Goal: Task Accomplishment & Management: Use online tool/utility

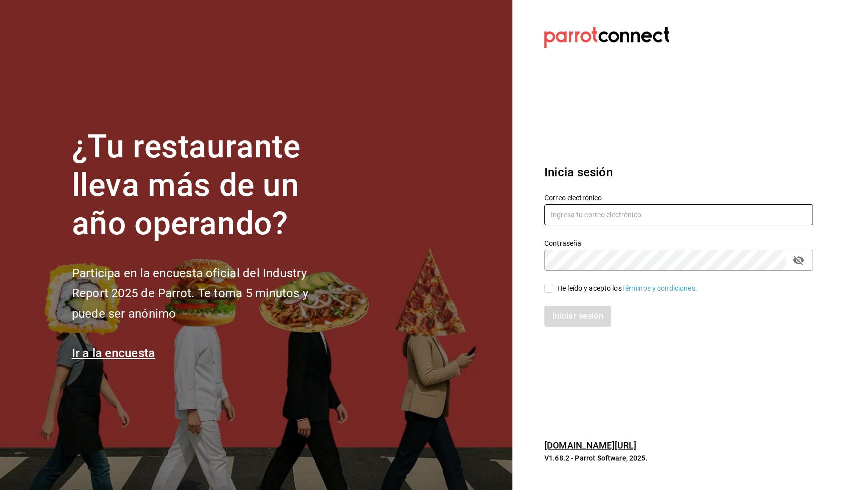
click at [626, 216] on input "text" at bounding box center [678, 214] width 269 height 21
type input "daniel@loschefes.com"
click at [552, 286] on input "He leído y acepto los Términos y condiciones." at bounding box center [548, 288] width 9 height 9
checkbox input "true"
click at [559, 310] on button "Iniciar sesión" at bounding box center [578, 316] width 68 height 21
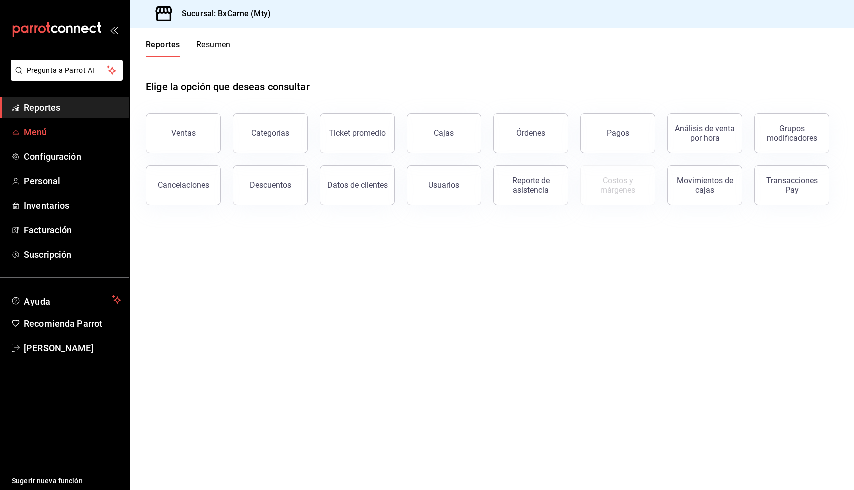
click at [38, 127] on span "Menú" at bounding box center [72, 131] width 97 height 13
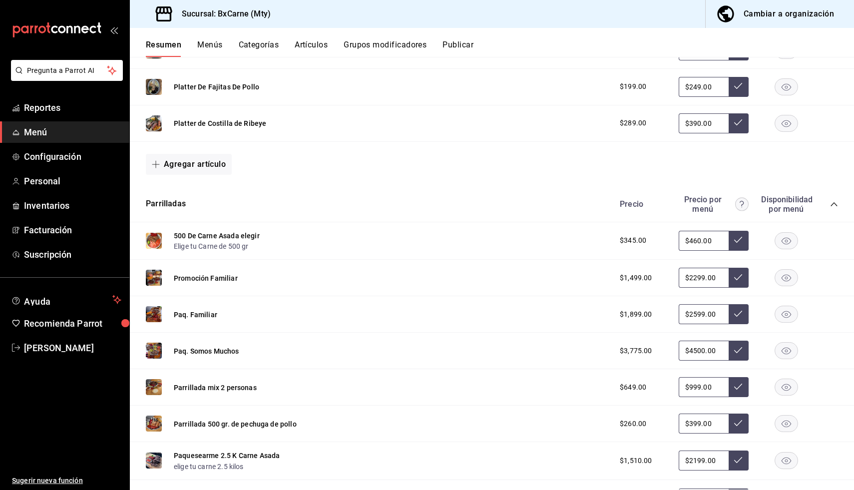
scroll to position [357, 0]
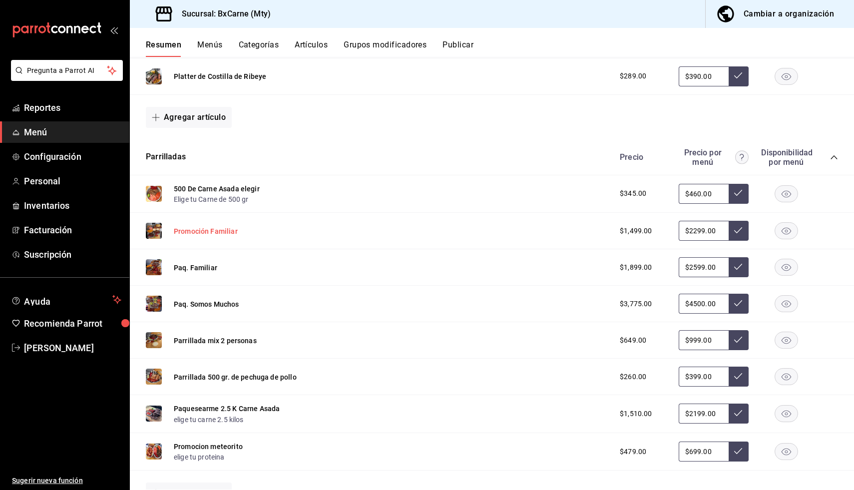
click at [227, 232] on button "Promoción Familiar" at bounding box center [206, 231] width 64 height 10
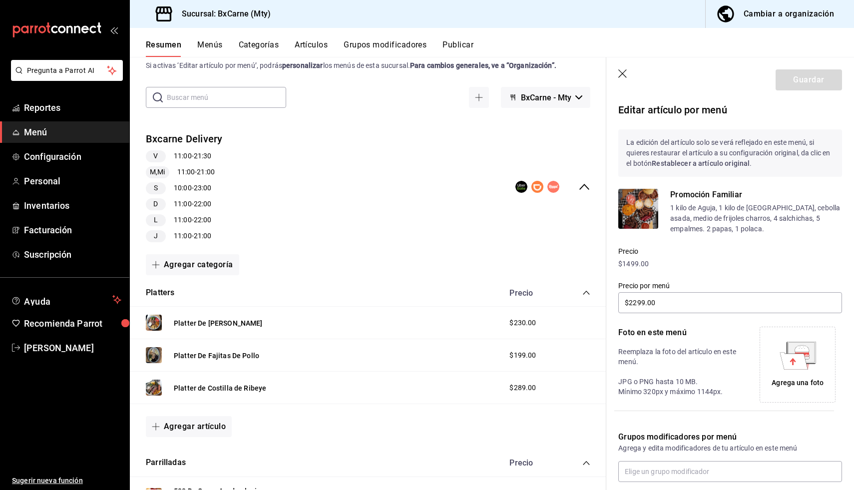
scroll to position [23, 0]
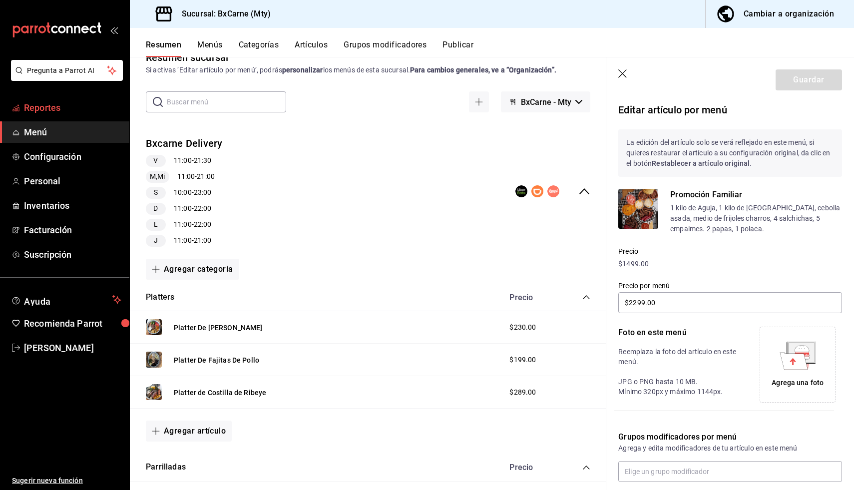
click at [47, 108] on span "Reportes" at bounding box center [72, 107] width 97 height 13
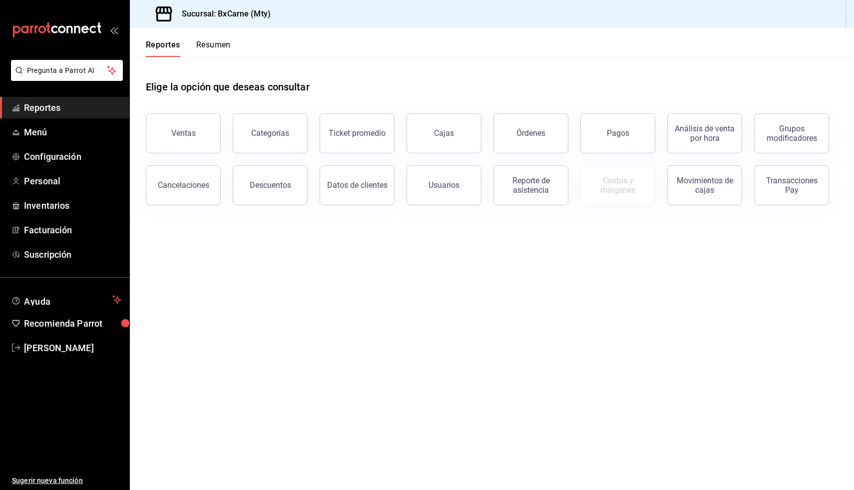
click at [177, 141] on button "Ventas" at bounding box center [183, 133] width 75 height 40
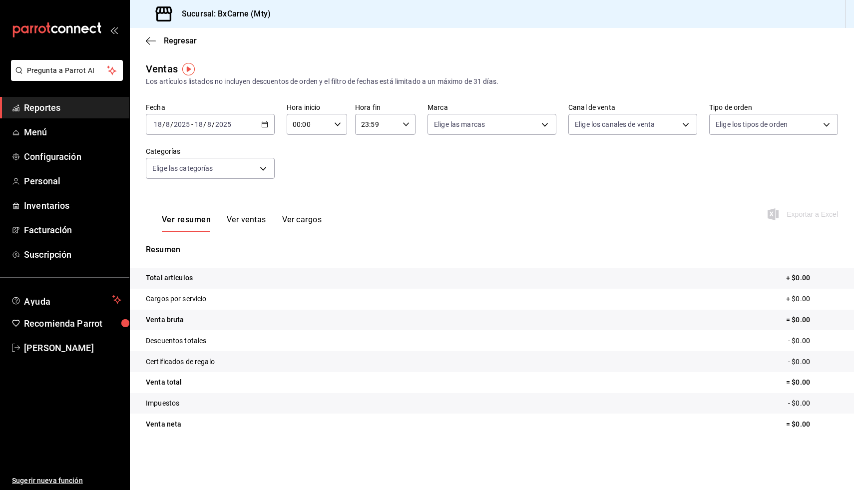
click at [264, 129] on div "[DATE] [DATE] - [DATE] [DATE]" at bounding box center [210, 124] width 129 height 21
click at [183, 246] on span "Rango de fechas" at bounding box center [192, 244] width 77 height 10
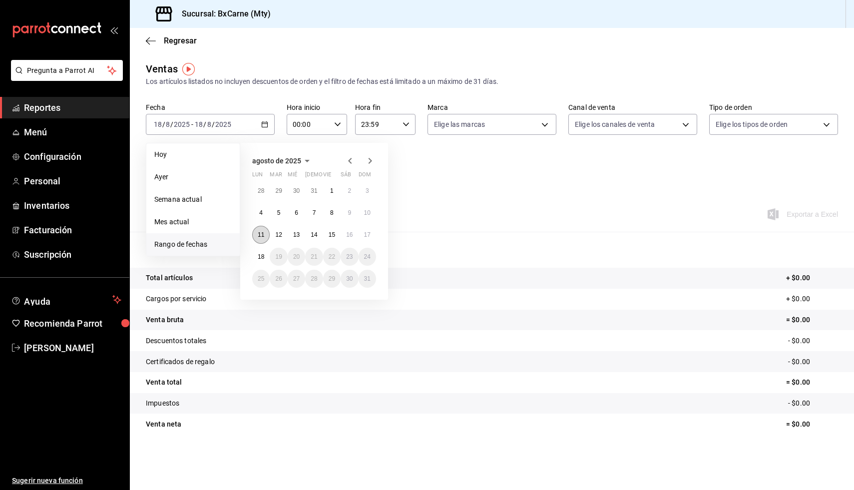
click at [263, 236] on abbr "11" at bounding box center [261, 234] width 6 height 7
click at [366, 235] on abbr "17" at bounding box center [367, 234] width 6 height 7
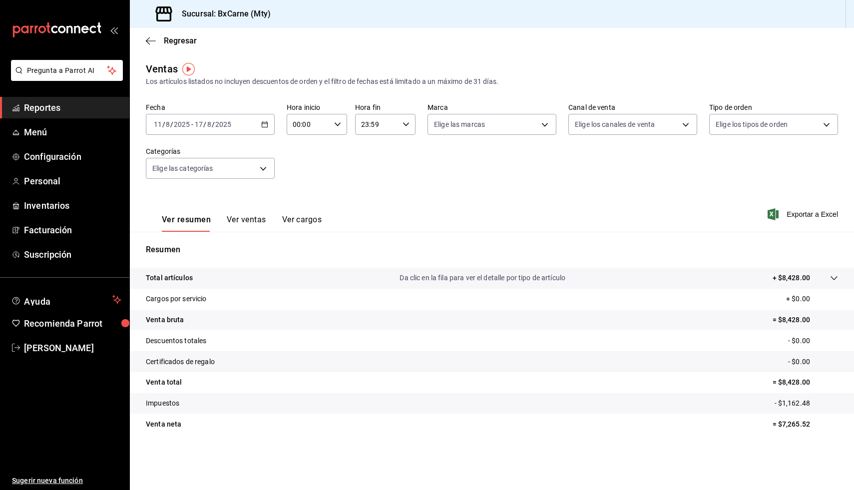
click at [253, 224] on button "Ver ventas" at bounding box center [246, 223] width 39 height 17
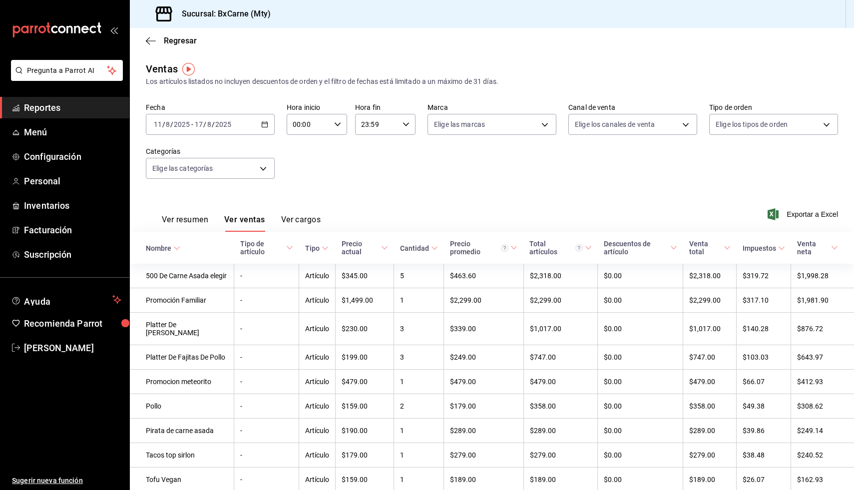
click at [290, 223] on button "Ver cargos" at bounding box center [301, 223] width 40 height 17
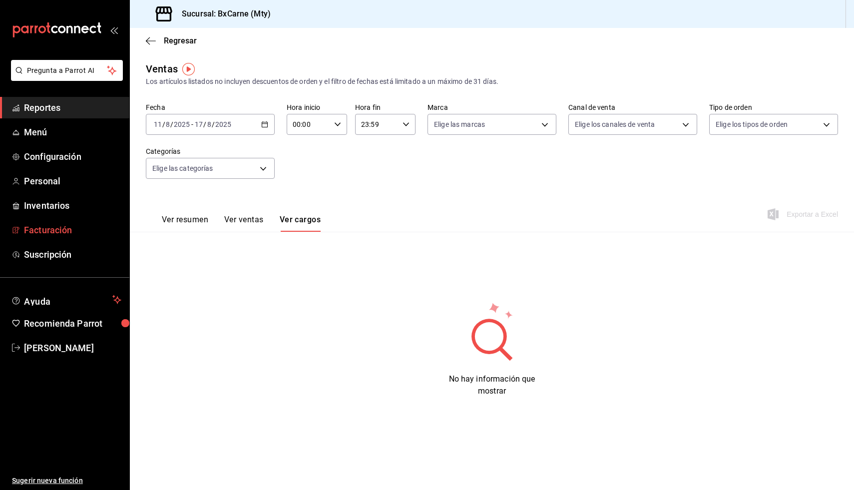
click at [41, 225] on span "Facturación" at bounding box center [72, 229] width 97 height 13
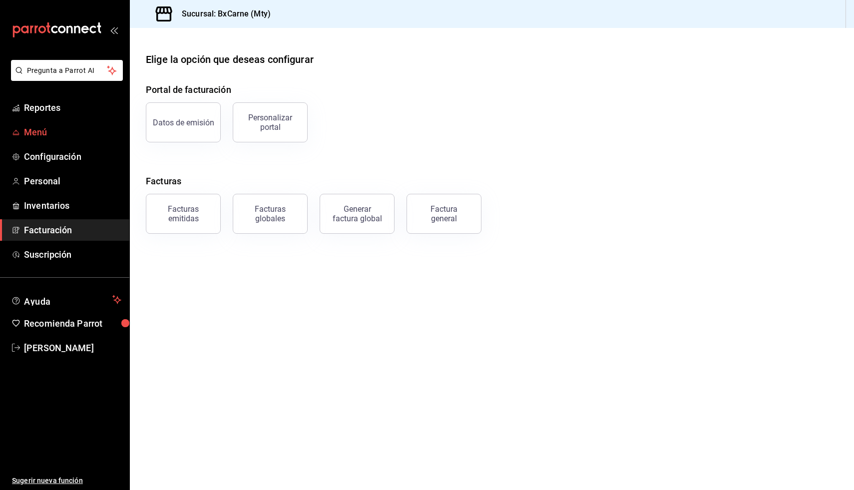
click at [44, 136] on span "Menú" at bounding box center [72, 131] width 97 height 13
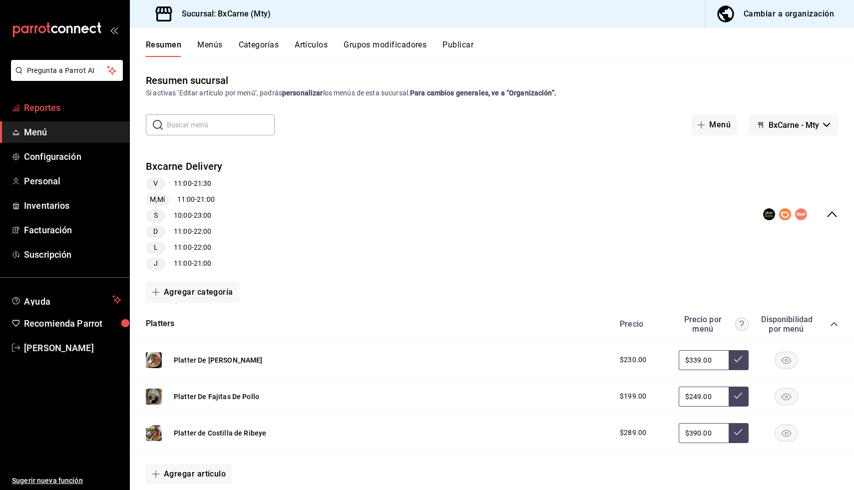
click at [44, 112] on span "Reportes" at bounding box center [72, 107] width 97 height 13
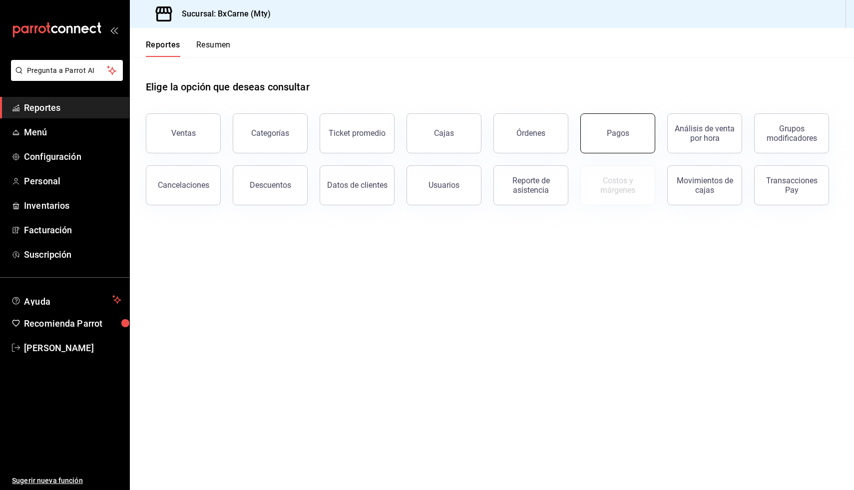
click at [642, 140] on button "Pagos" at bounding box center [617, 133] width 75 height 40
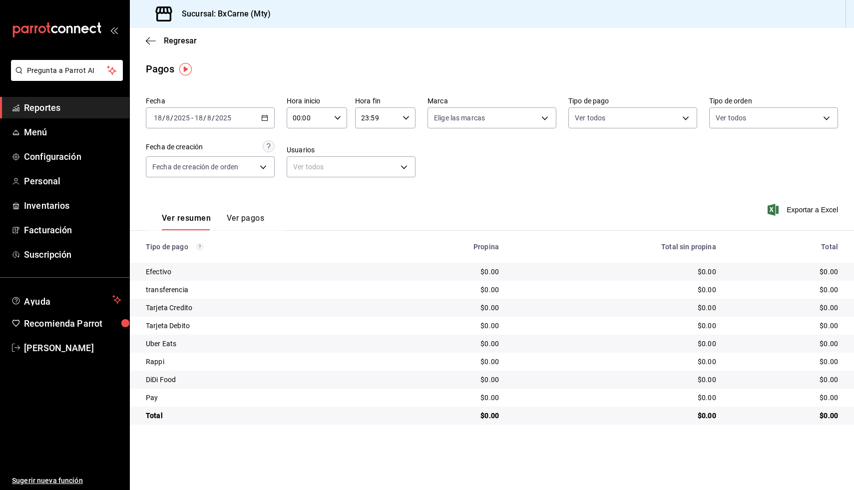
click at [263, 117] on \(Stroke\) "button" at bounding box center [264, 117] width 5 height 0
click at [186, 260] on span "Rango de fechas" at bounding box center [192, 260] width 77 height 10
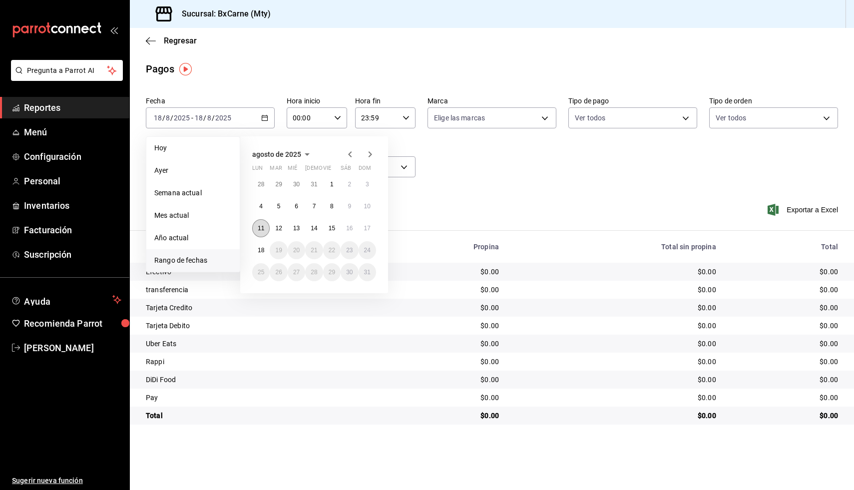
drag, startPoint x: 261, startPoint y: 226, endPoint x: 270, endPoint y: 225, distance: 9.0
click at [261, 226] on abbr "11" at bounding box center [261, 228] width 6 height 7
click at [361, 227] on button "17" at bounding box center [367, 228] width 17 height 18
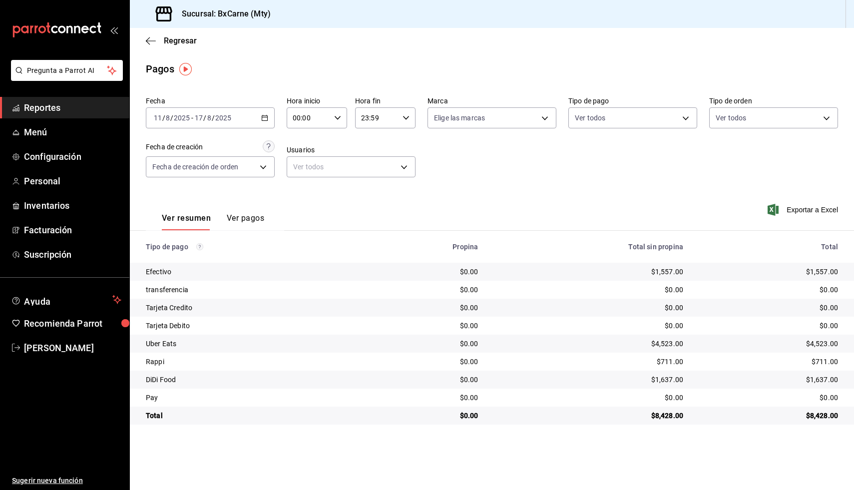
click at [262, 120] on \(Stroke\) "button" at bounding box center [265, 117] width 6 height 5
